Goal: Submit feedback/report problem

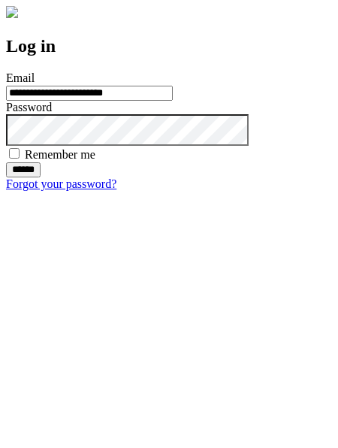
click at [41, 177] on input "******" at bounding box center [23, 169] width 35 height 15
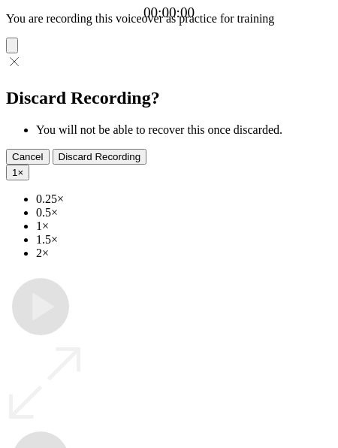
type input "**********"
